Goal: Information Seeking & Learning: Check status

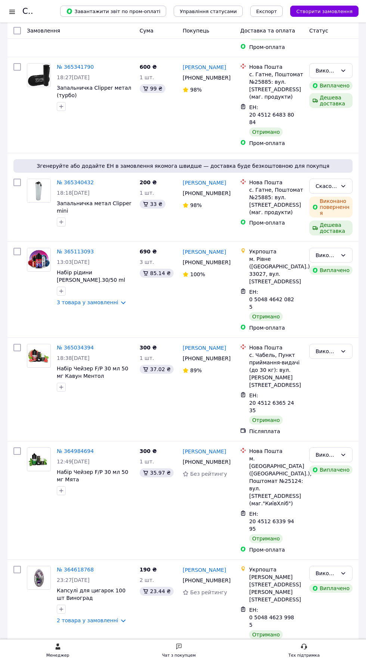
scroll to position [1271, 0]
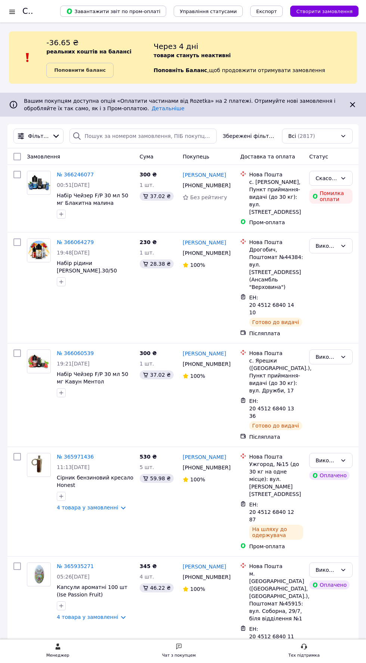
click at [14, 13] on div at bounding box center [11, 11] width 9 height 7
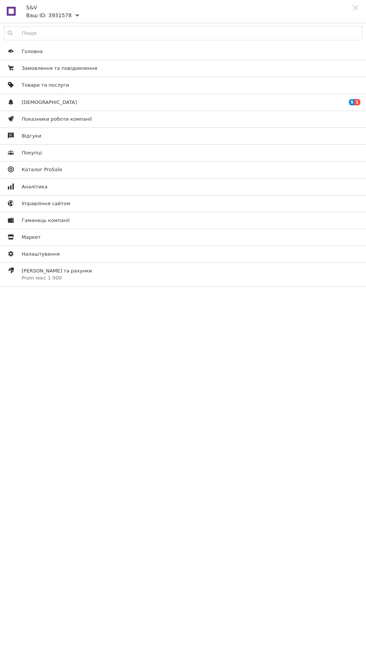
click at [61, 186] on span "Аналітика" at bounding box center [182, 186] width 320 height 7
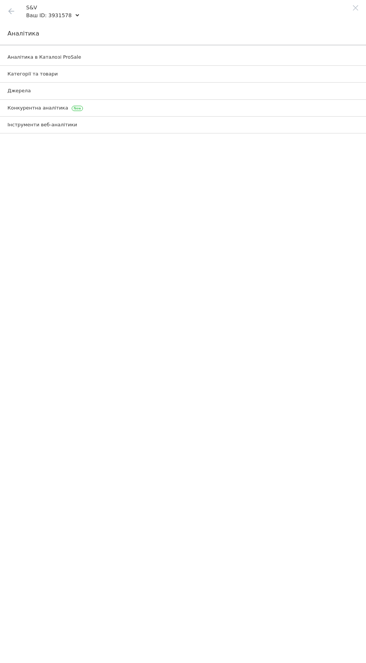
click at [69, 59] on span "Аналітика в Каталозі ProSale" at bounding box center [44, 57] width 74 height 7
